Goal: Task Accomplishment & Management: Use online tool/utility

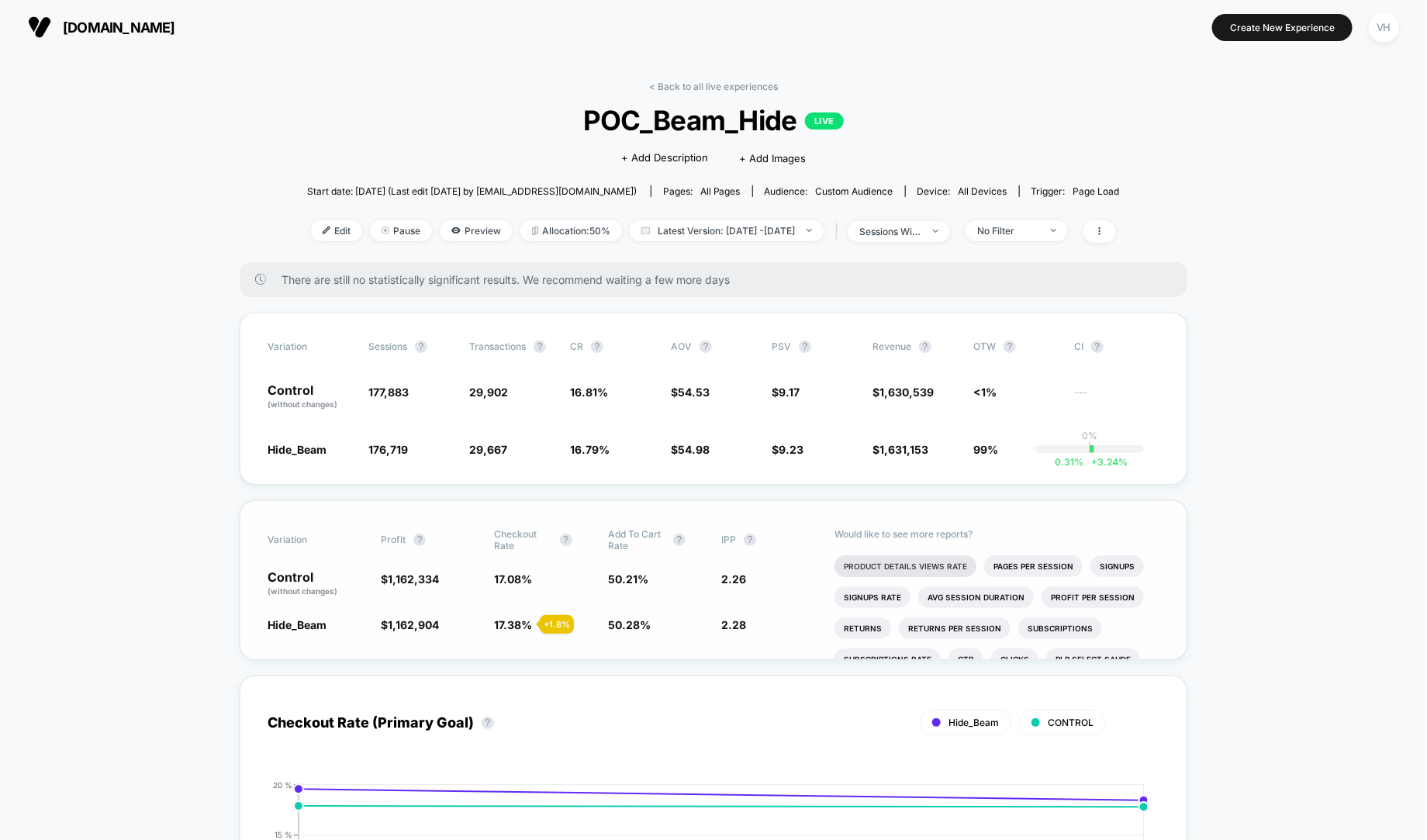
scroll to position [89, 0]
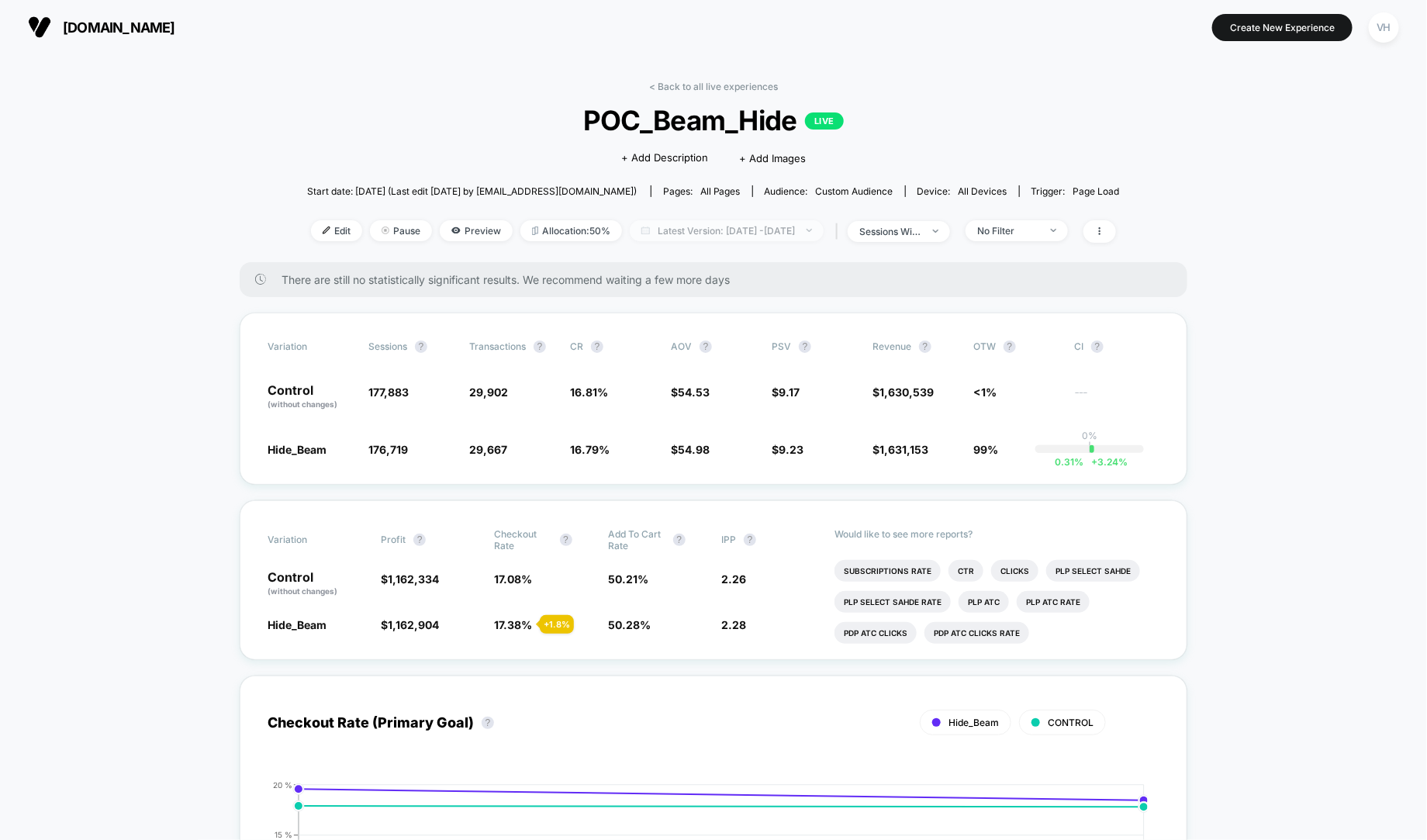
click at [744, 228] on span "Latest Version: [DATE] - [DATE]" at bounding box center [726, 230] width 194 height 21
select select "*"
select select "****"
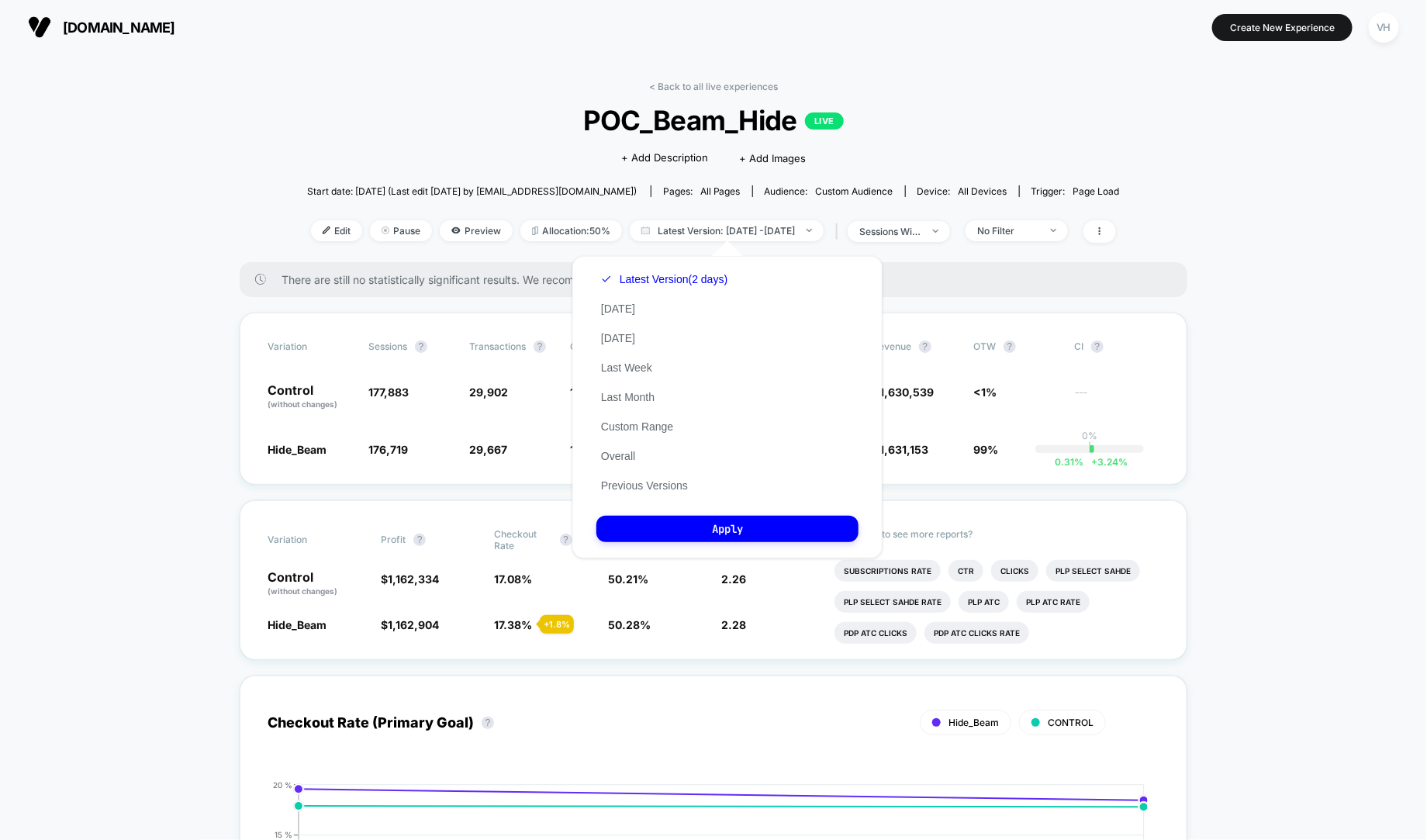
scroll to position [0, 0]
click at [626, 430] on button "Custom Range" at bounding box center [637, 426] width 81 height 14
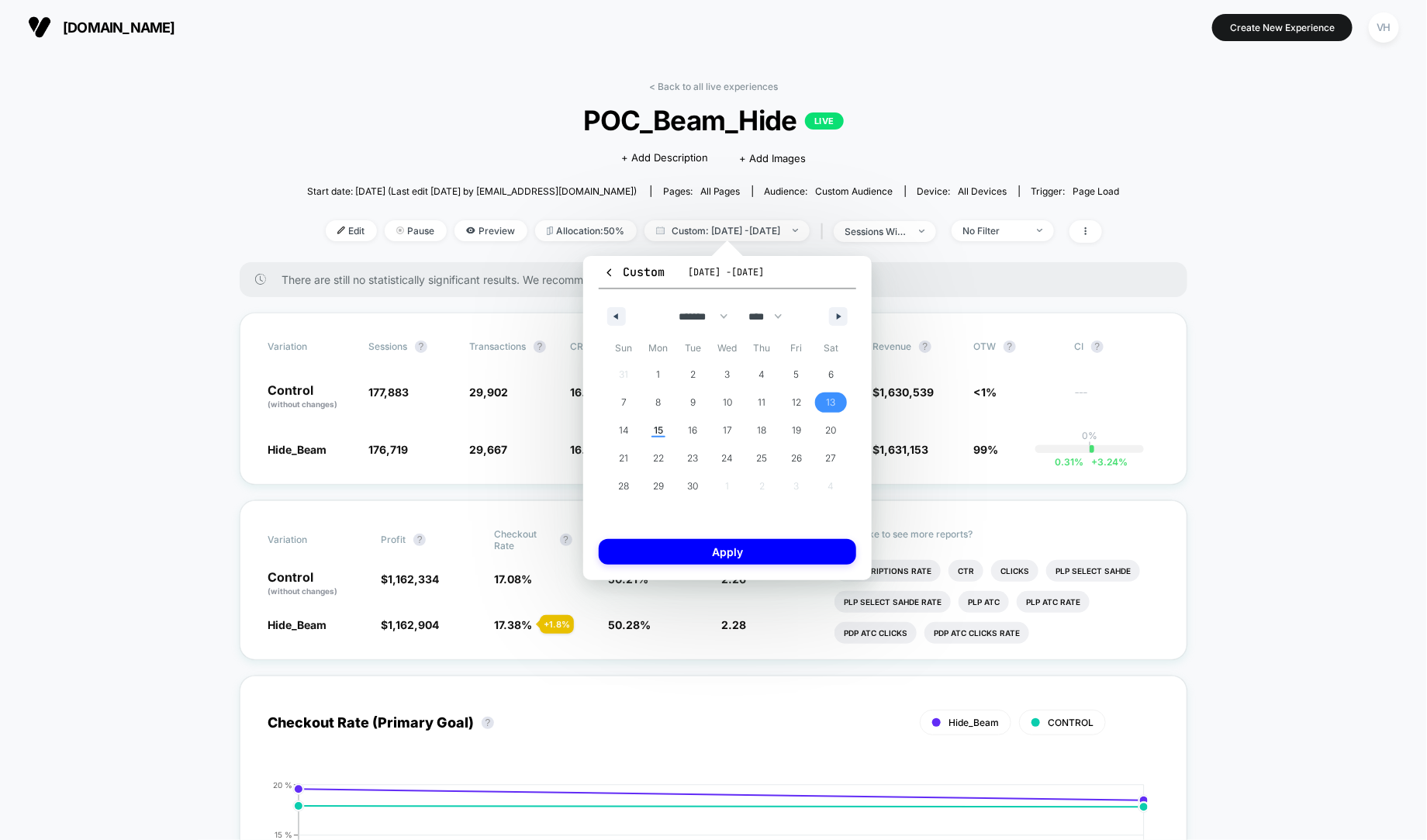
drag, startPoint x: 828, startPoint y: 399, endPoint x: 612, endPoint y: 436, distance: 219.1
click at [766, 417] on div "31 1 2 3 4 5 6 7 8 9 10 11 12 13 14 15 16 17 18 19 20 21 22 23 24 25 26 27 28 2…" at bounding box center [727, 430] width 242 height 140
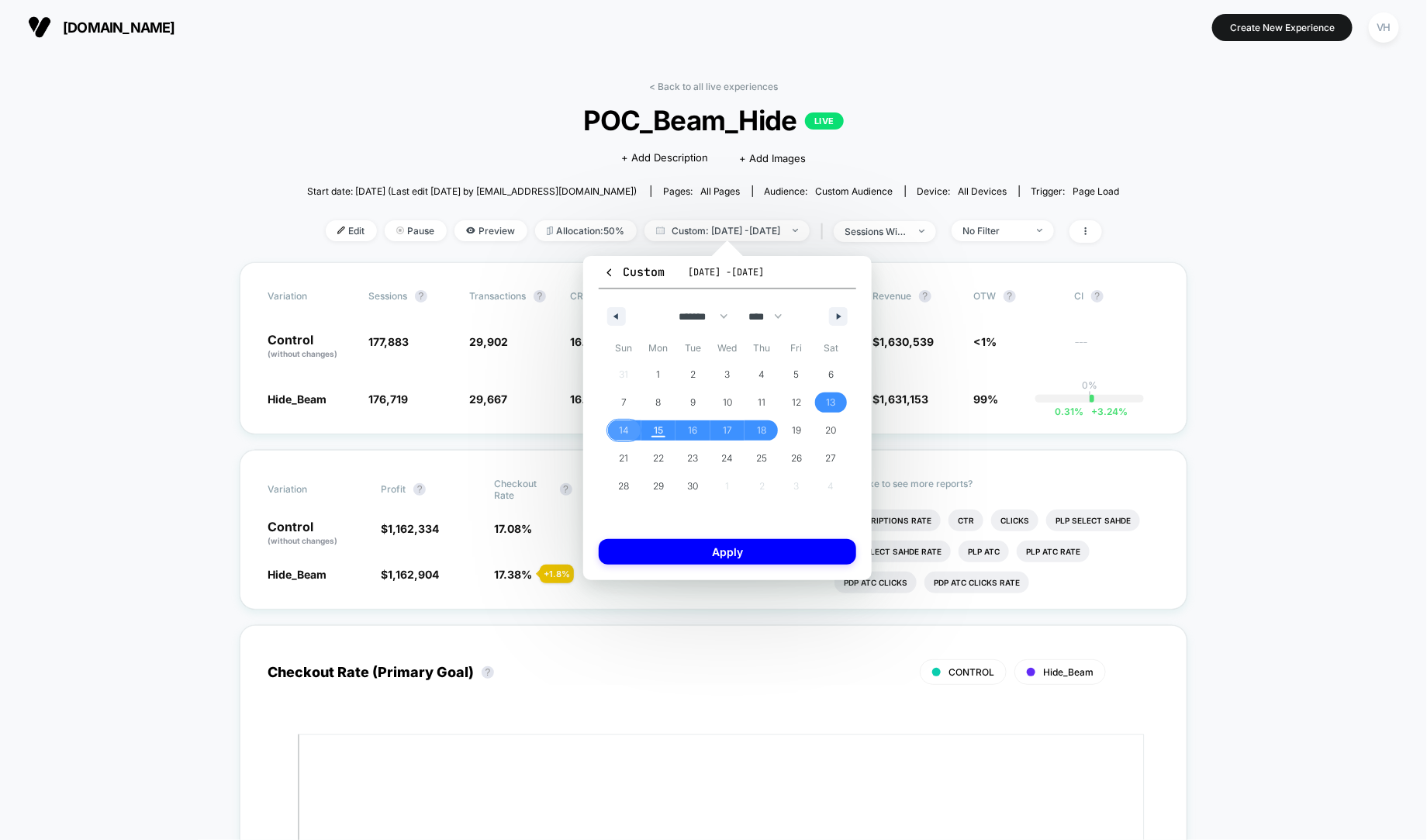
click at [628, 424] on span "14" at bounding box center [623, 431] width 35 height 20
click at [832, 397] on span "13" at bounding box center [831, 402] width 9 height 28
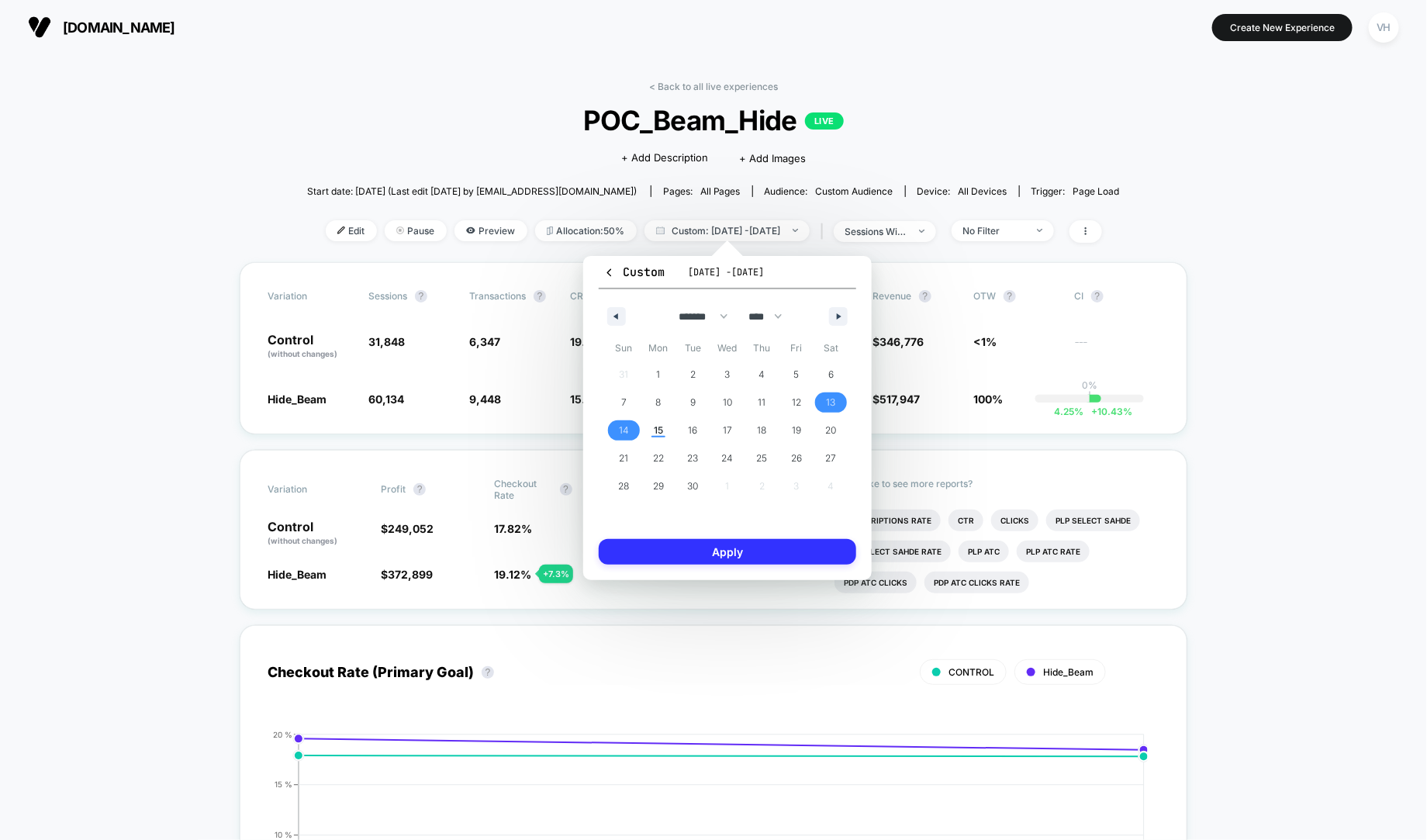
click at [764, 554] on button "Apply" at bounding box center [727, 552] width 257 height 25
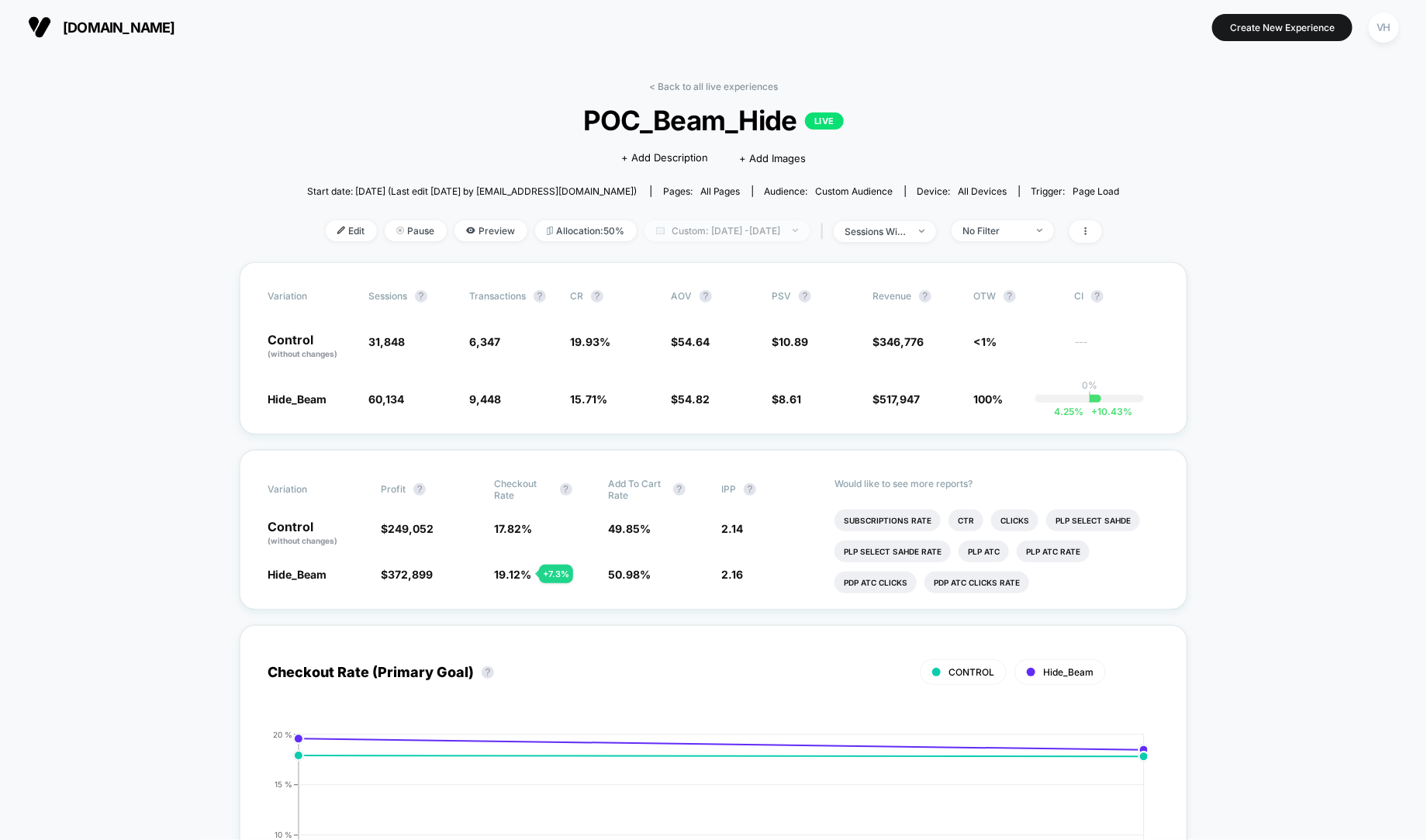
click at [734, 238] on span "Custom: [DATE] - [DATE]" at bounding box center [727, 230] width 165 height 21
select select "*"
select select "****"
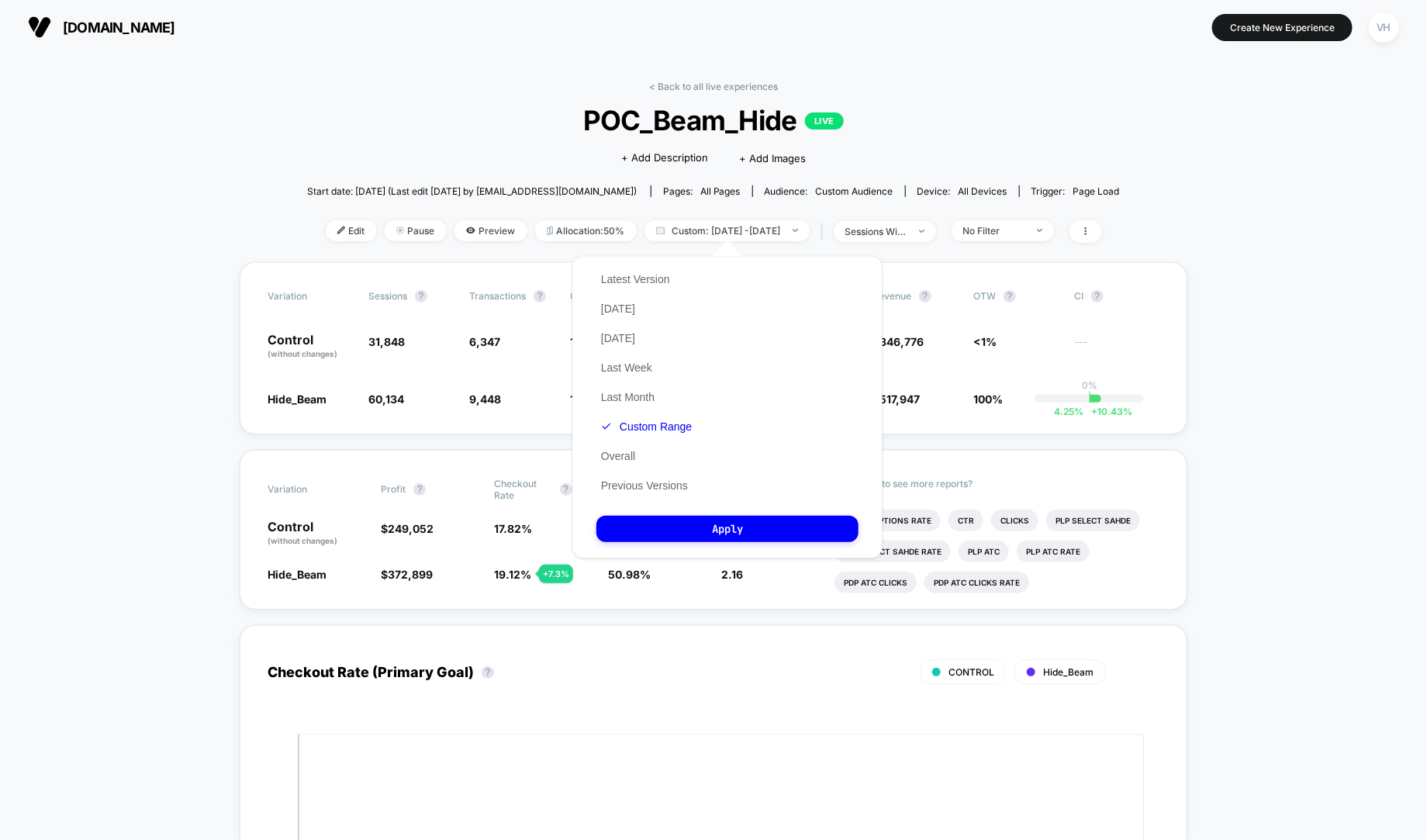
click at [663, 436] on div "Latest Version [DATE] [DATE] Last Week Last Month Custom Range Overall Previous…" at bounding box center [646, 382] width 100 height 236
click at [660, 428] on button "Custom Range" at bounding box center [646, 426] width 100 height 14
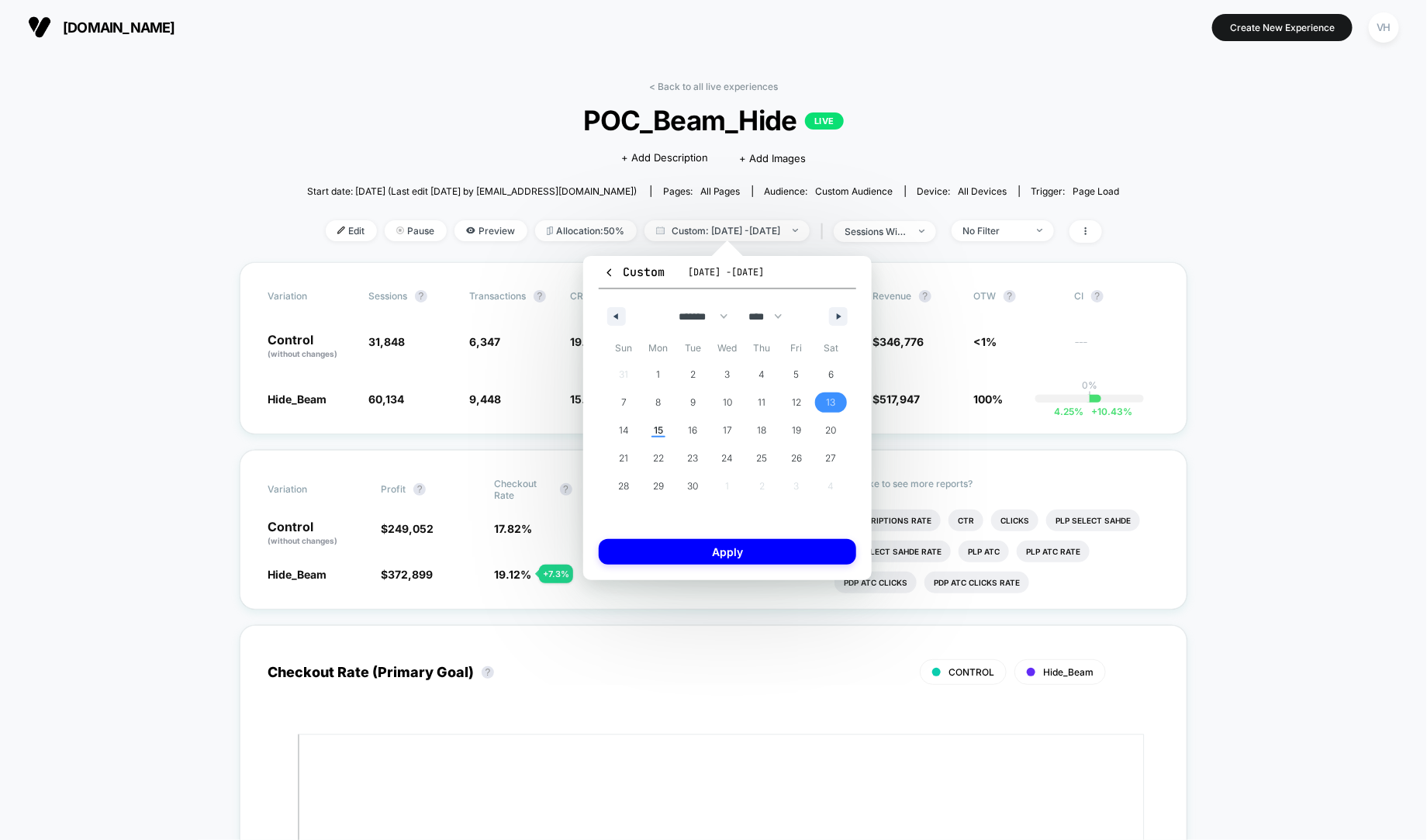
click at [834, 397] on span "13" at bounding box center [831, 402] width 9 height 28
click at [622, 425] on span "14" at bounding box center [624, 430] width 10 height 28
click at [700, 553] on button "Apply" at bounding box center [727, 552] width 257 height 25
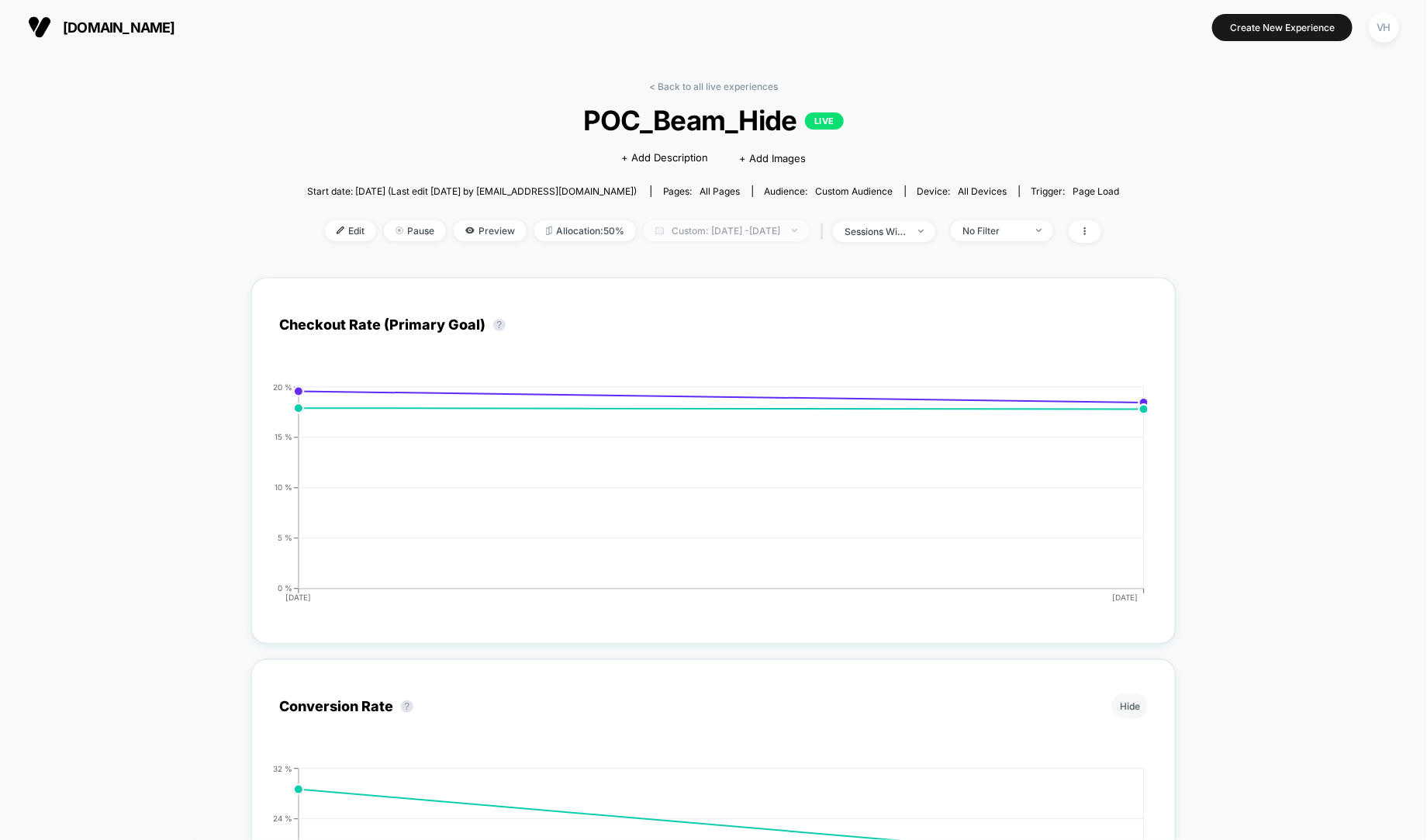
click at [737, 223] on span "Custom: [DATE] - [DATE]" at bounding box center [726, 230] width 165 height 21
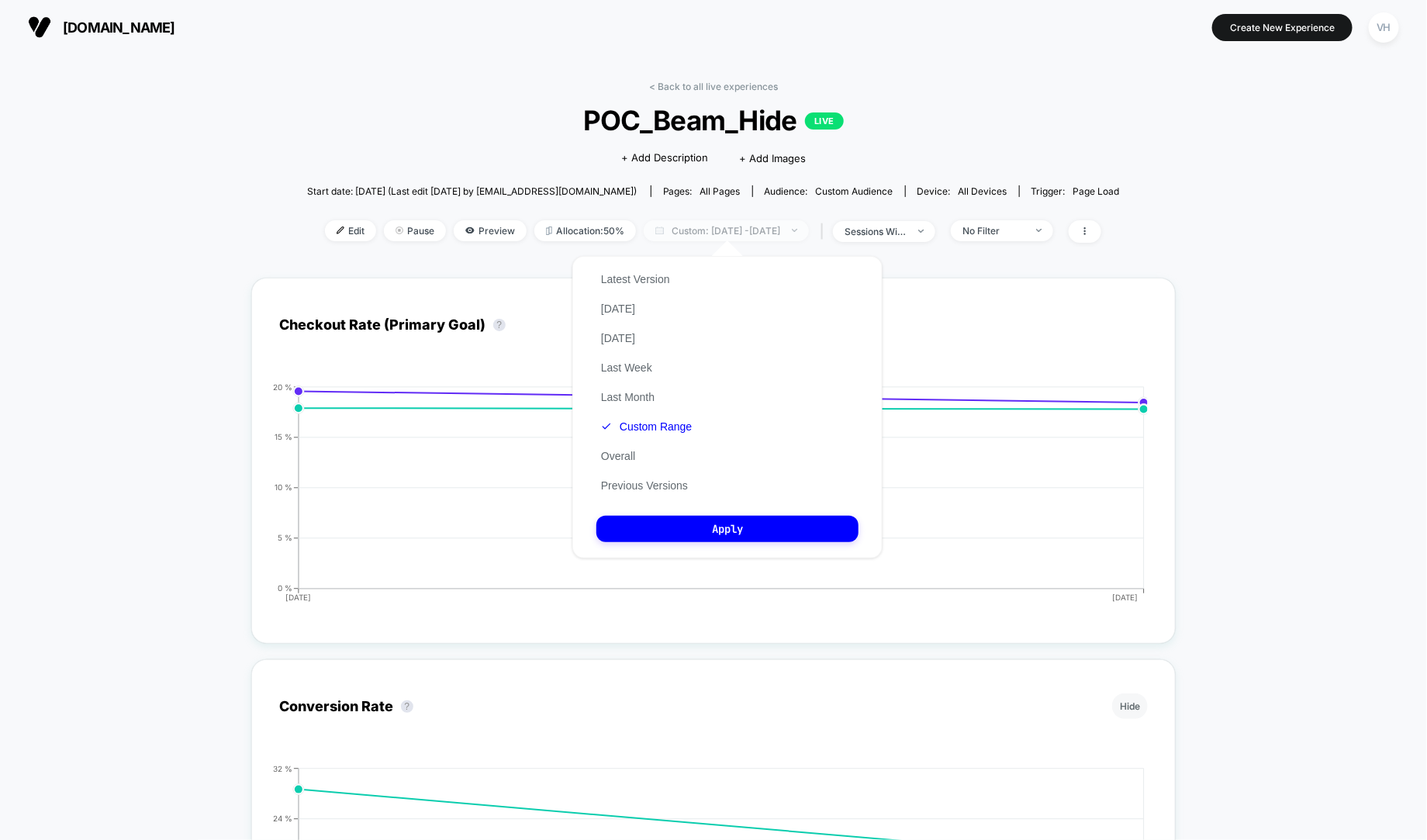
click at [737, 223] on span "Custom: [DATE] - [DATE]" at bounding box center [726, 230] width 165 height 21
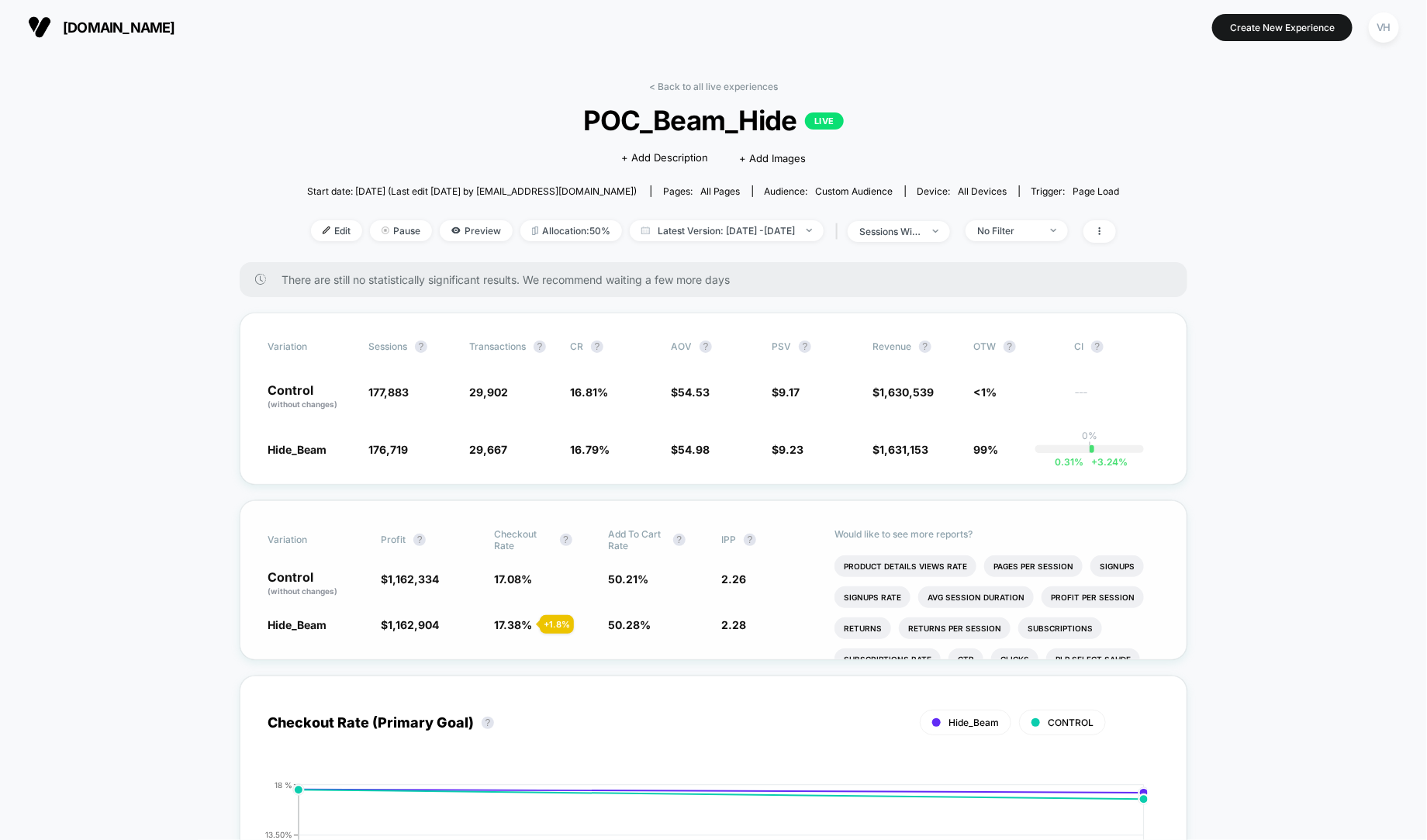
click at [779, 508] on div "Variation Profit ? Checkout Rate ? Add To Cart Rate ? IPP ? Control (without ch…" at bounding box center [713, 579] width 947 height 160
click at [700, 420] on div "Variation Sessions ? Transactions ? CR ? AOV ? PSV ? Revenue ? OTW ? CI ? Contr…" at bounding box center [713, 398] width 947 height 173
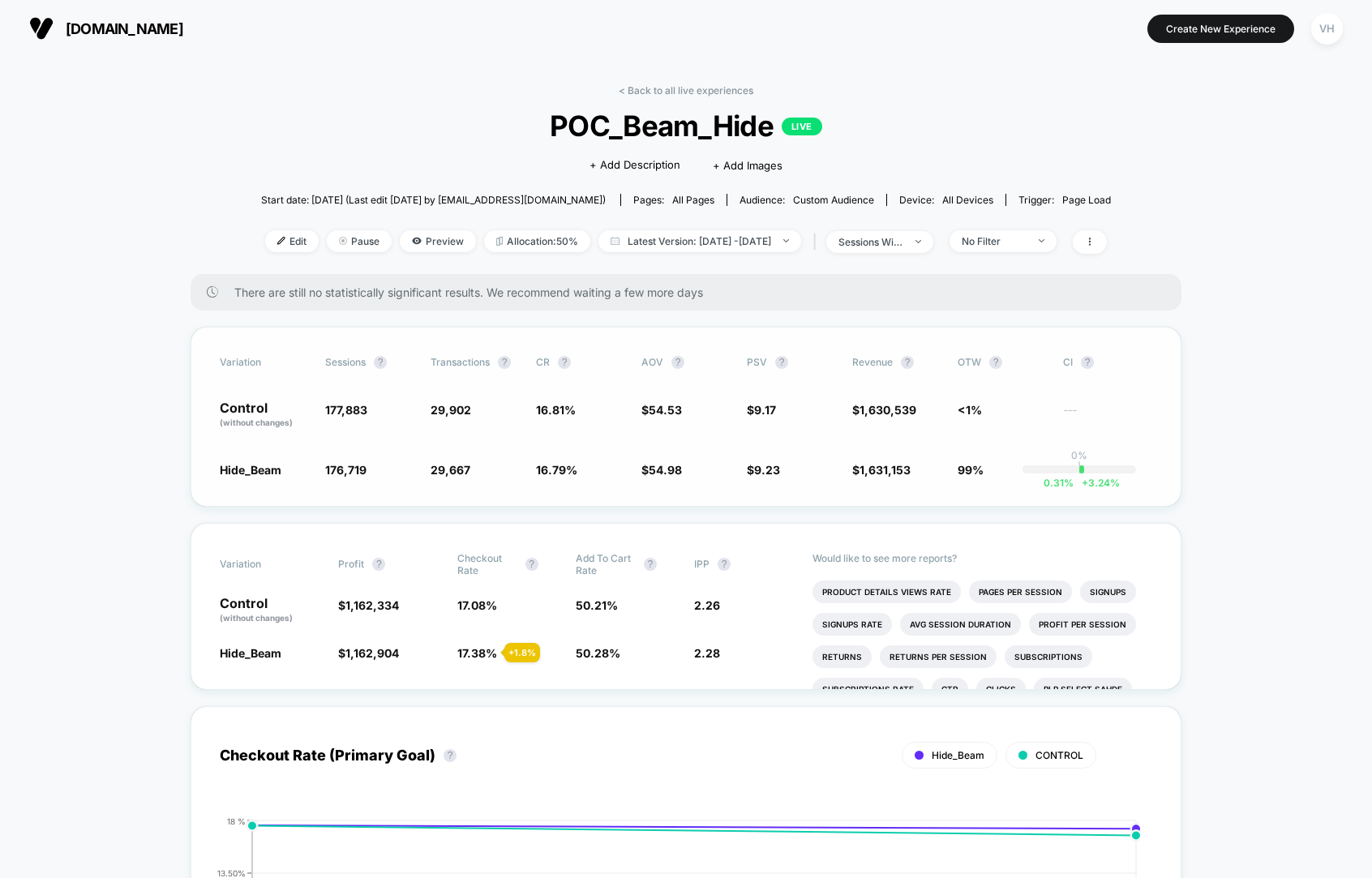
click at [560, 408] on span "16.81 %" at bounding box center [556, 410] width 40 height 14
click at [586, 337] on div "Variation Sessions ? Transactions ? CR ? AOV ? PSV ? Revenue ? OTW ? CI ? Contr…" at bounding box center [686, 416] width 991 height 180
click at [1027, 239] on div "No Filter" at bounding box center [993, 241] width 65 height 12
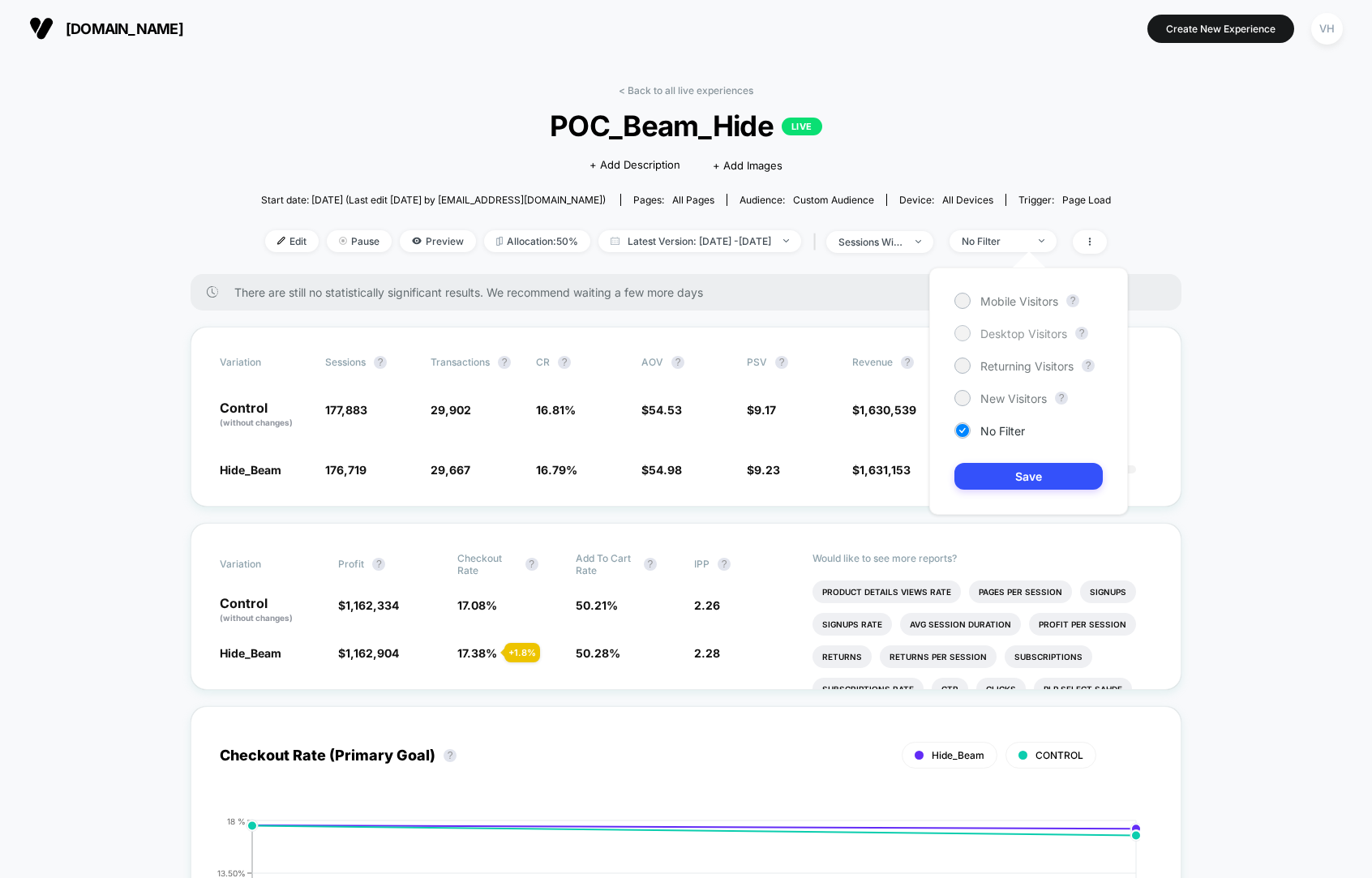
click at [1006, 332] on span "Desktop Visitors" at bounding box center [1023, 333] width 87 height 14
click at [991, 476] on button "Save" at bounding box center [1029, 476] width 149 height 27
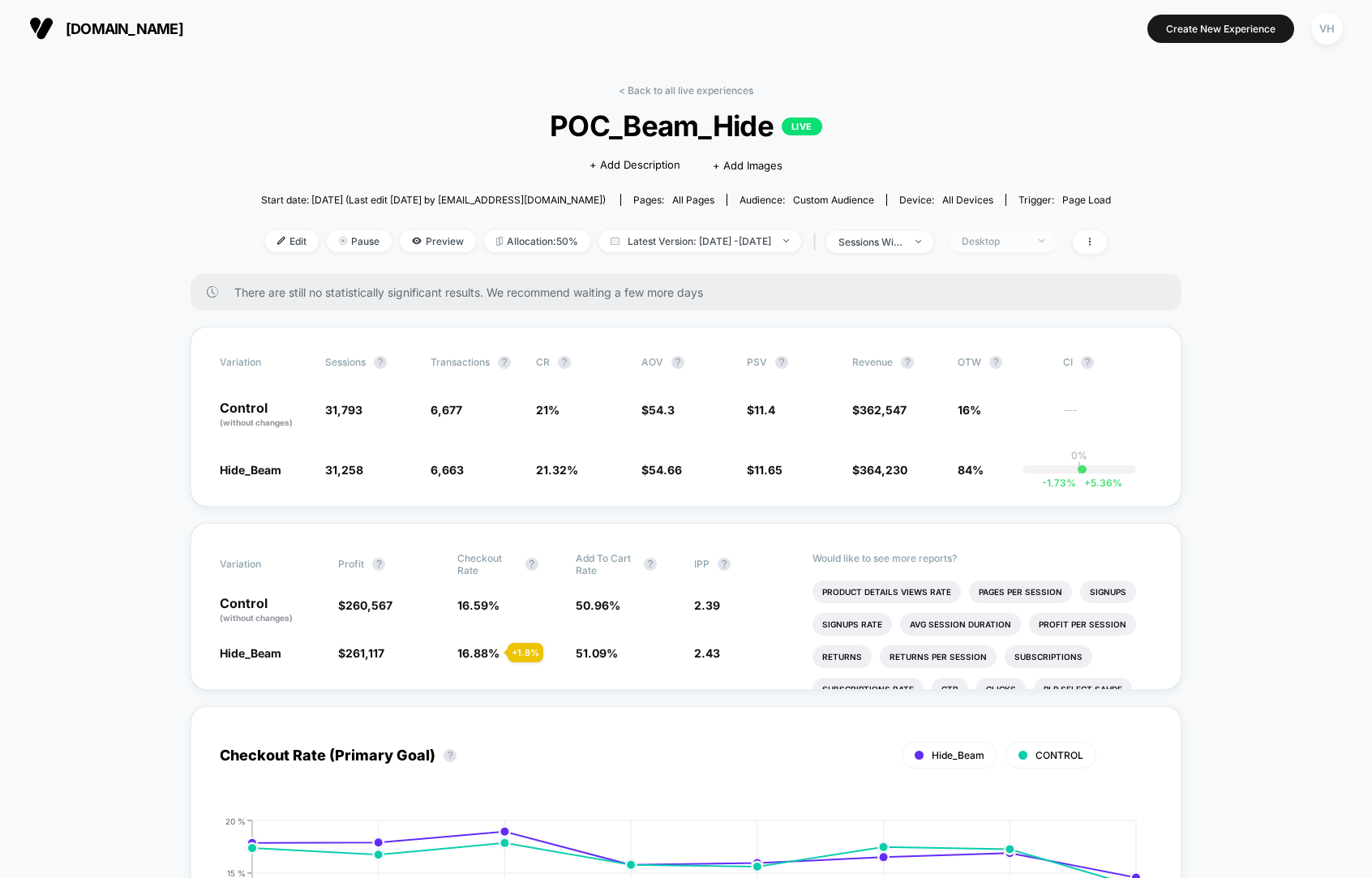
click at [1027, 241] on div "Desktop" at bounding box center [993, 241] width 65 height 12
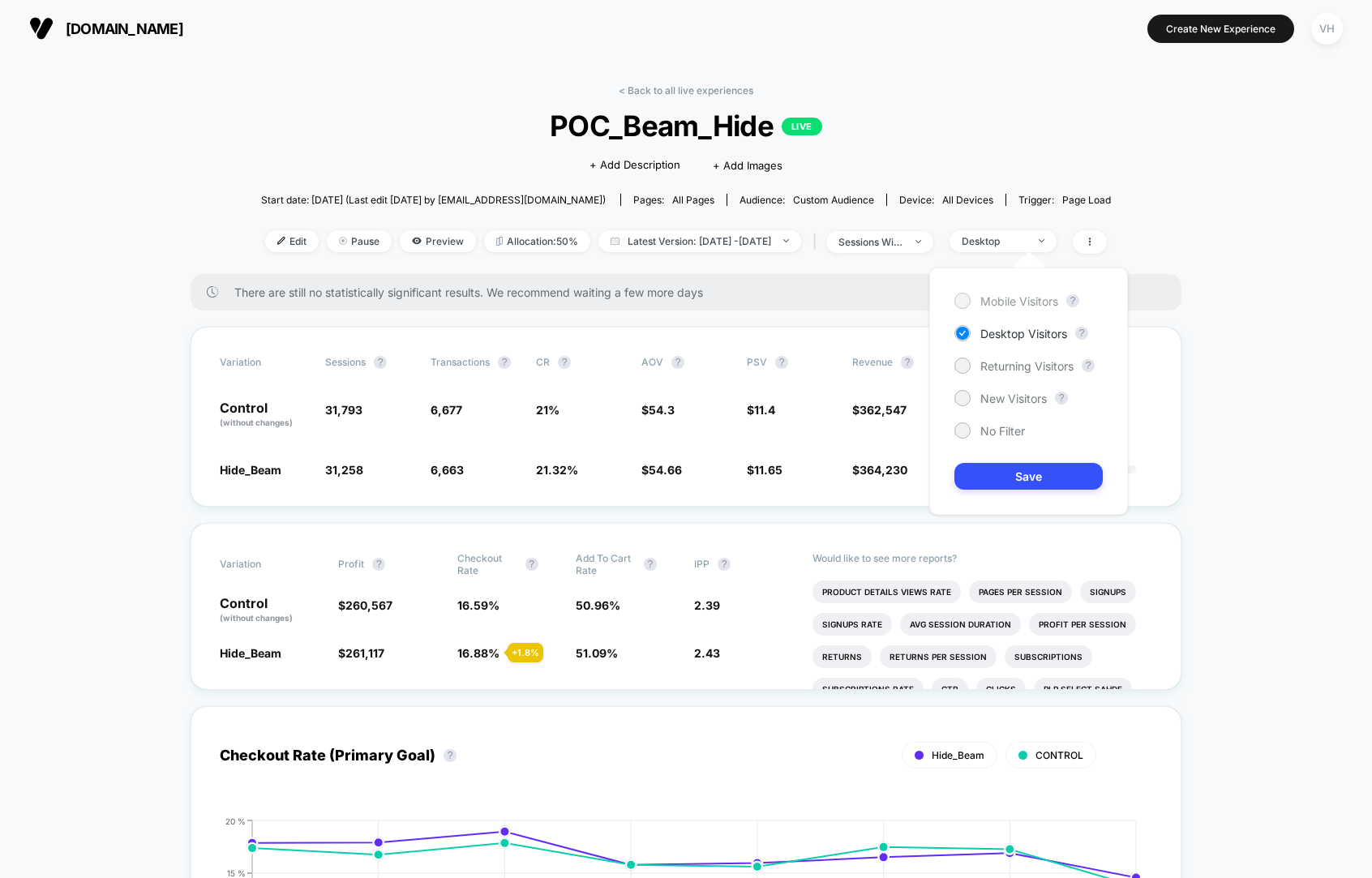
click at [1002, 298] on span "Mobile Visitors" at bounding box center [1019, 302] width 78 height 14
click at [979, 438] on div "Mobile Visitors ? Desktop Visitors ? Returning Visitors ? New Visitors ? No Fil…" at bounding box center [1029, 392] width 199 height 248
click at [985, 481] on button "Save" at bounding box center [1029, 476] width 149 height 27
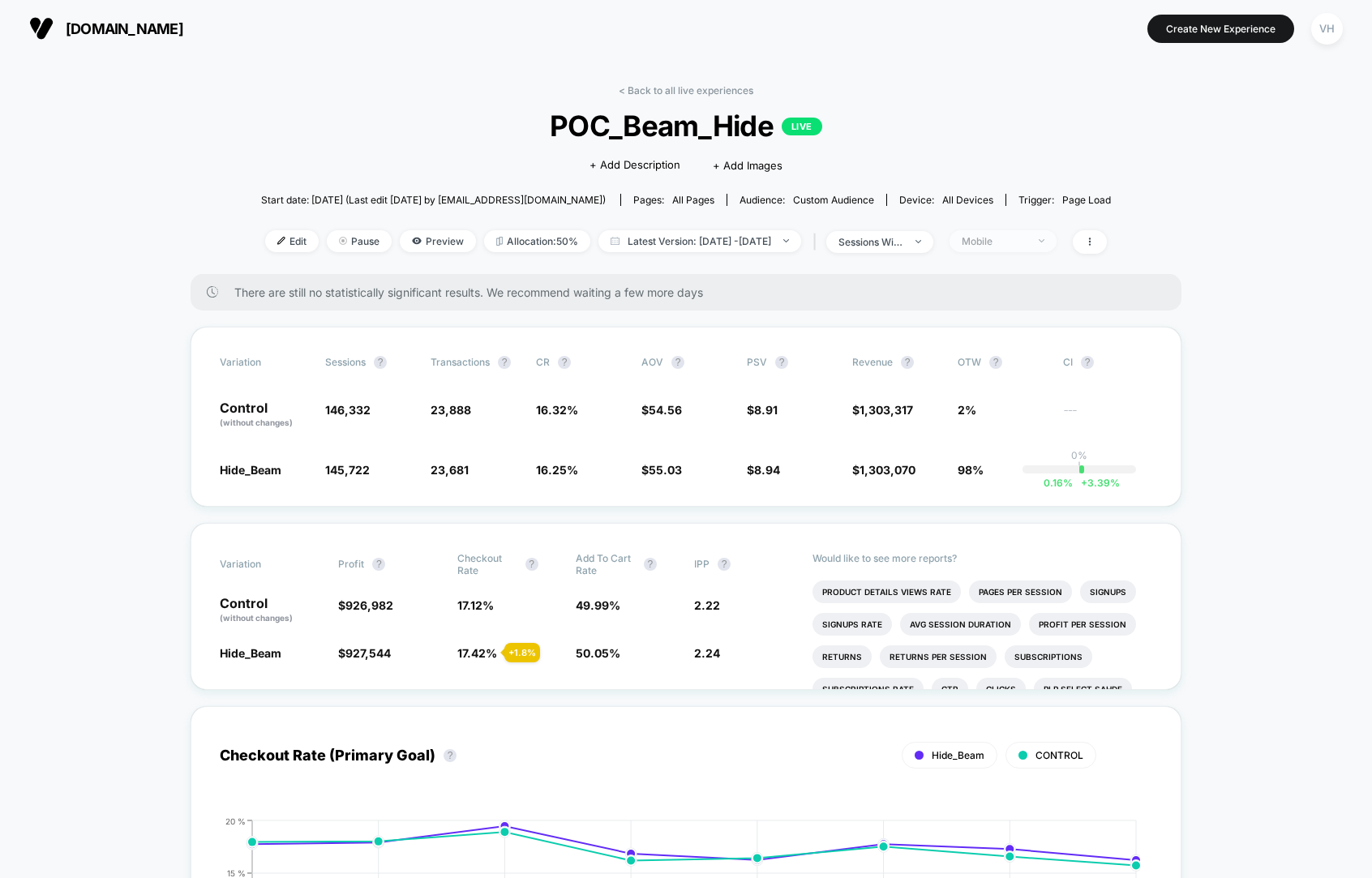
click at [1056, 235] on span "Mobile" at bounding box center [1002, 240] width 107 height 22
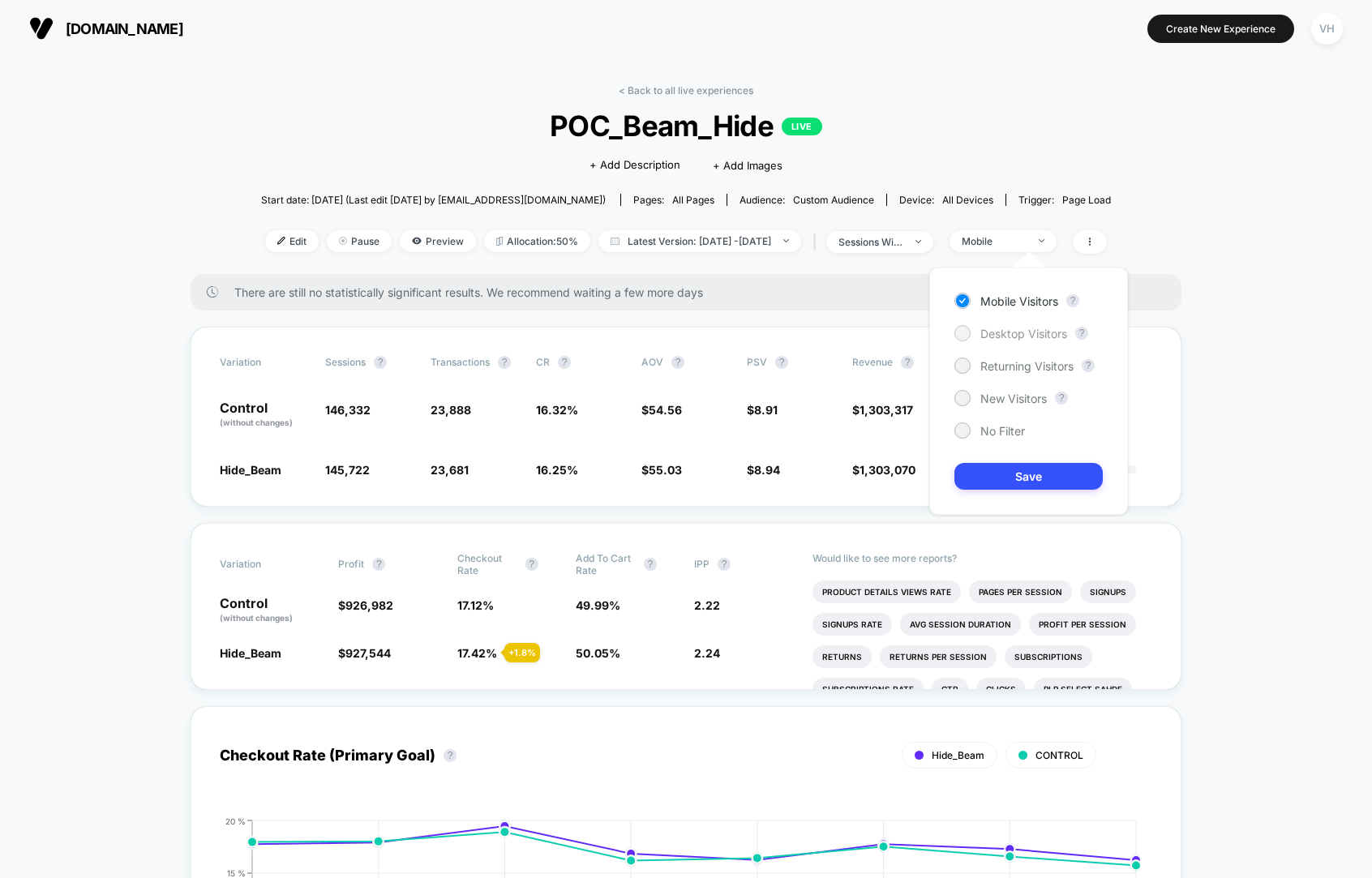
click at [1017, 327] on span "Desktop Visitors" at bounding box center [1023, 333] width 87 height 14
click at [987, 480] on button "Save" at bounding box center [1029, 476] width 149 height 27
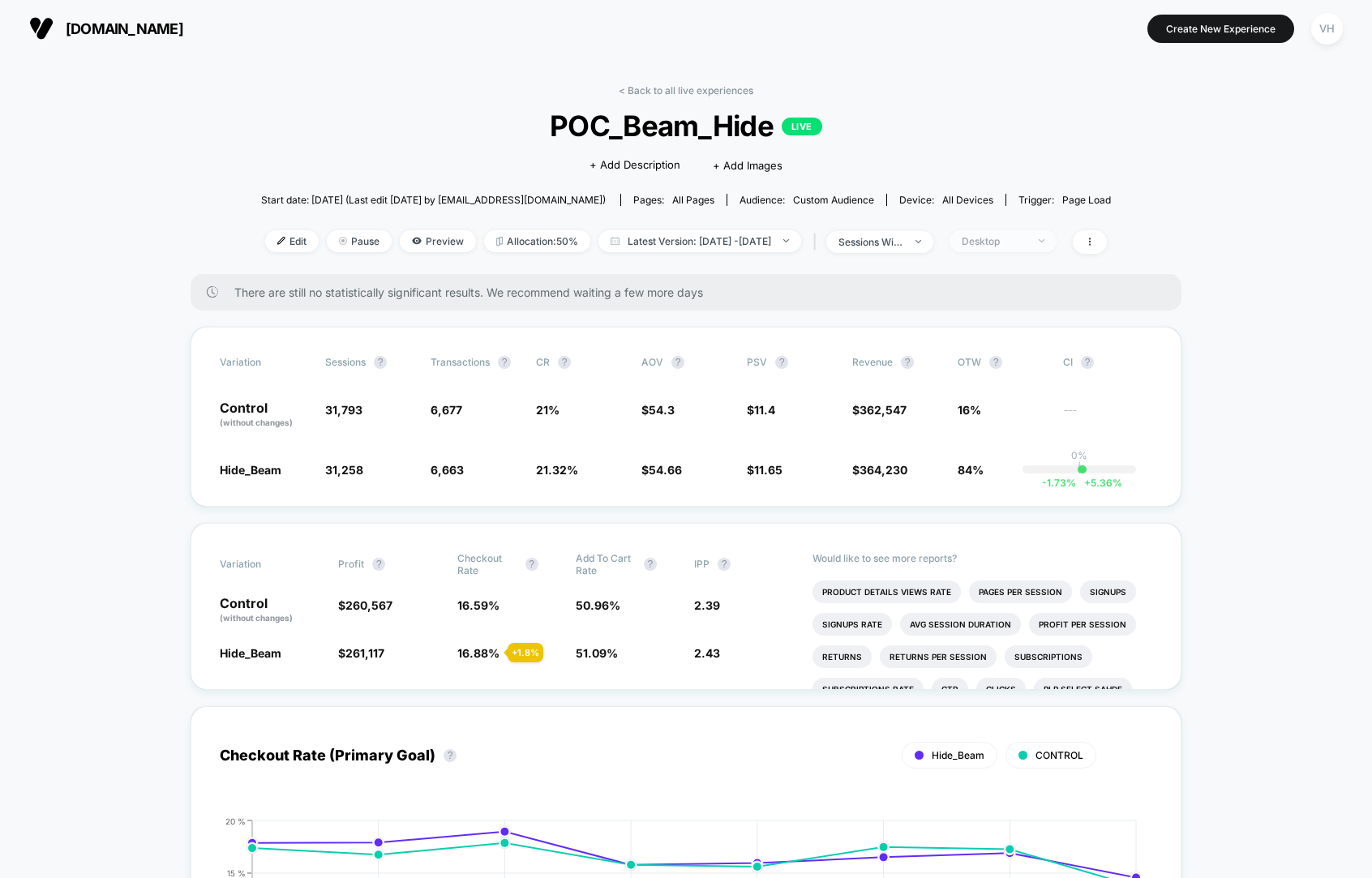
click at [1017, 240] on div "Desktop" at bounding box center [993, 241] width 65 height 12
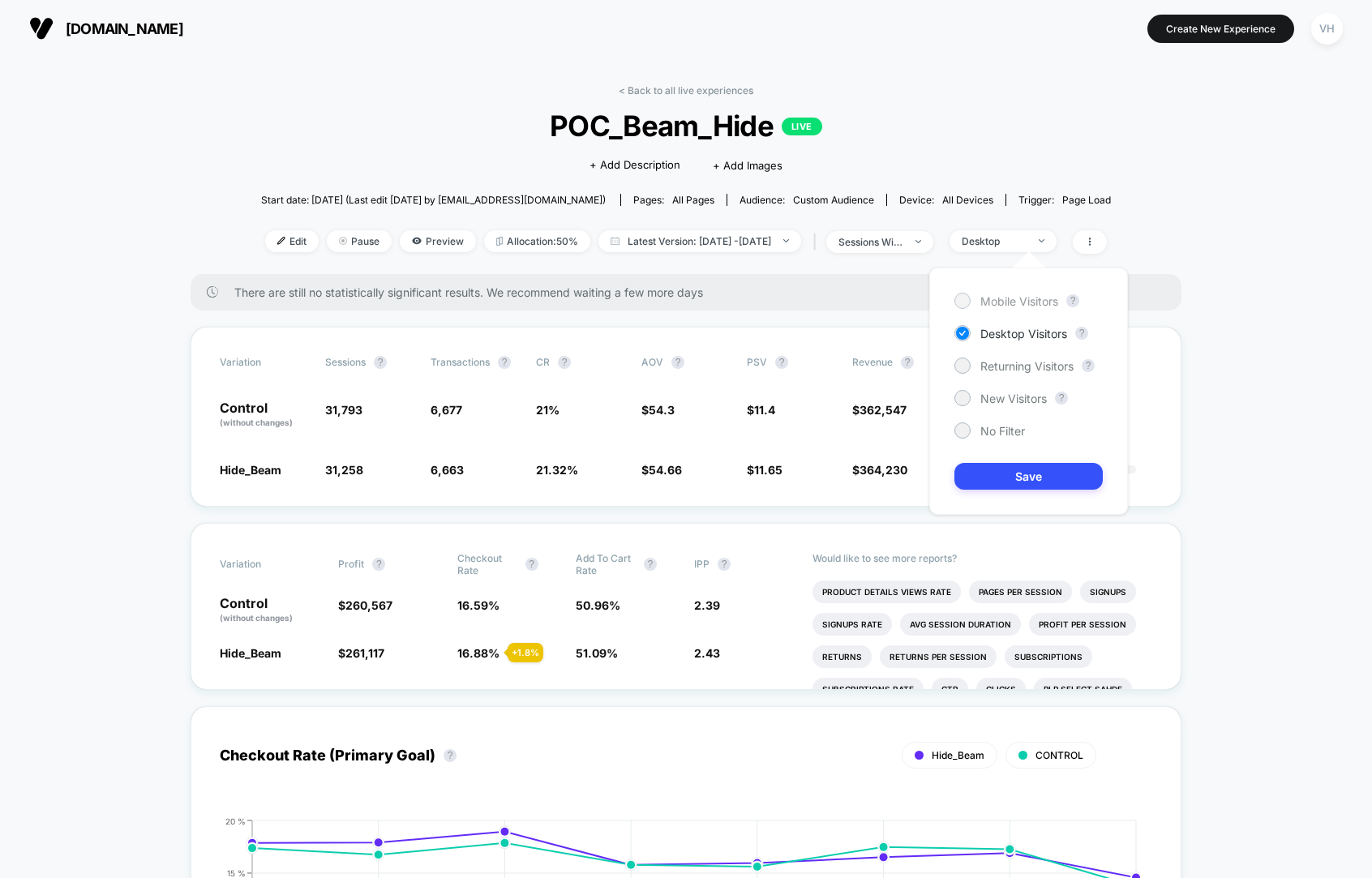
click at [1004, 303] on span "Mobile Visitors" at bounding box center [1019, 302] width 78 height 14
click at [998, 472] on button "Save" at bounding box center [1029, 476] width 149 height 27
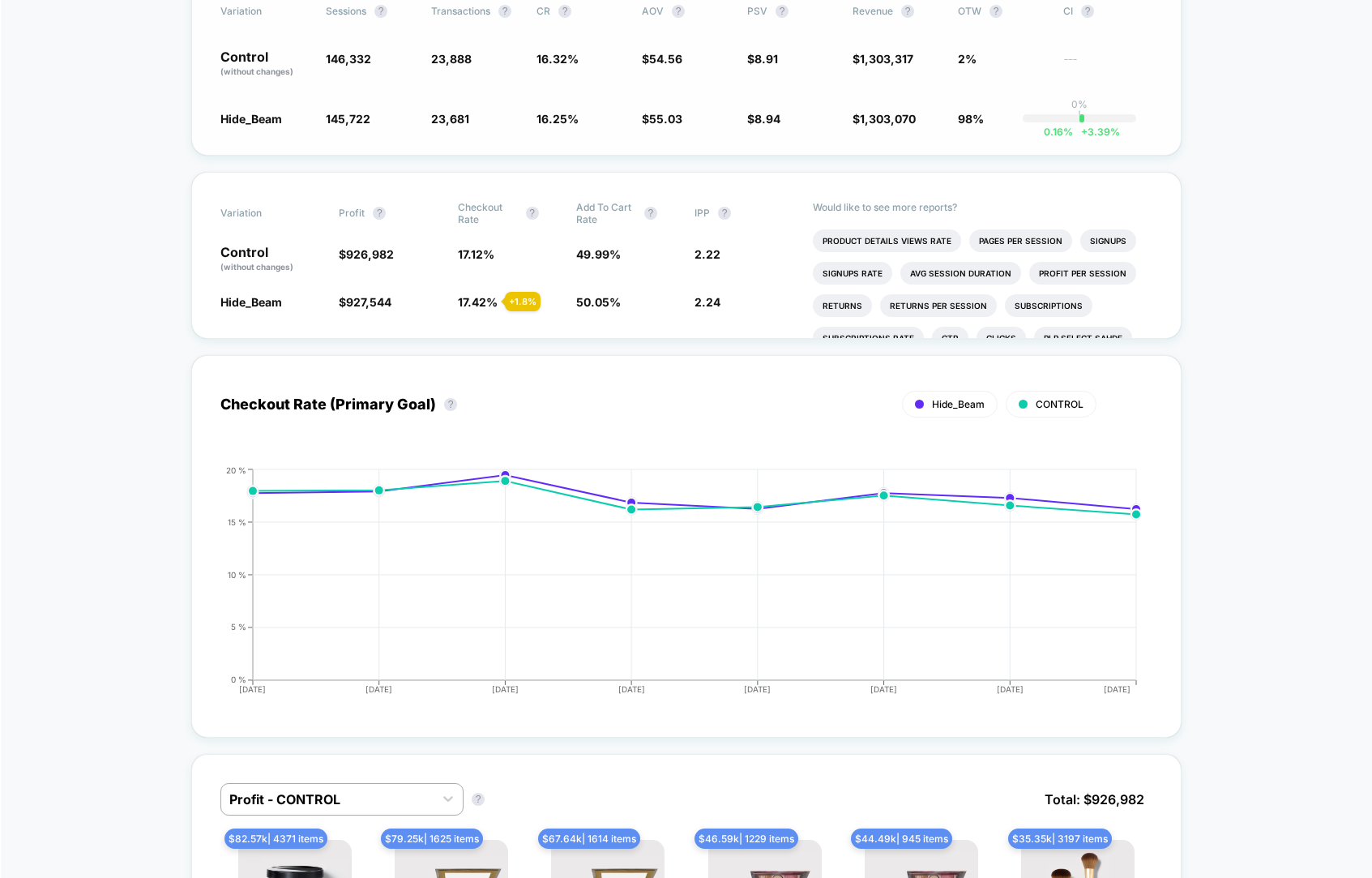
scroll to position [247, 0]
